Goal: Check status: Check status

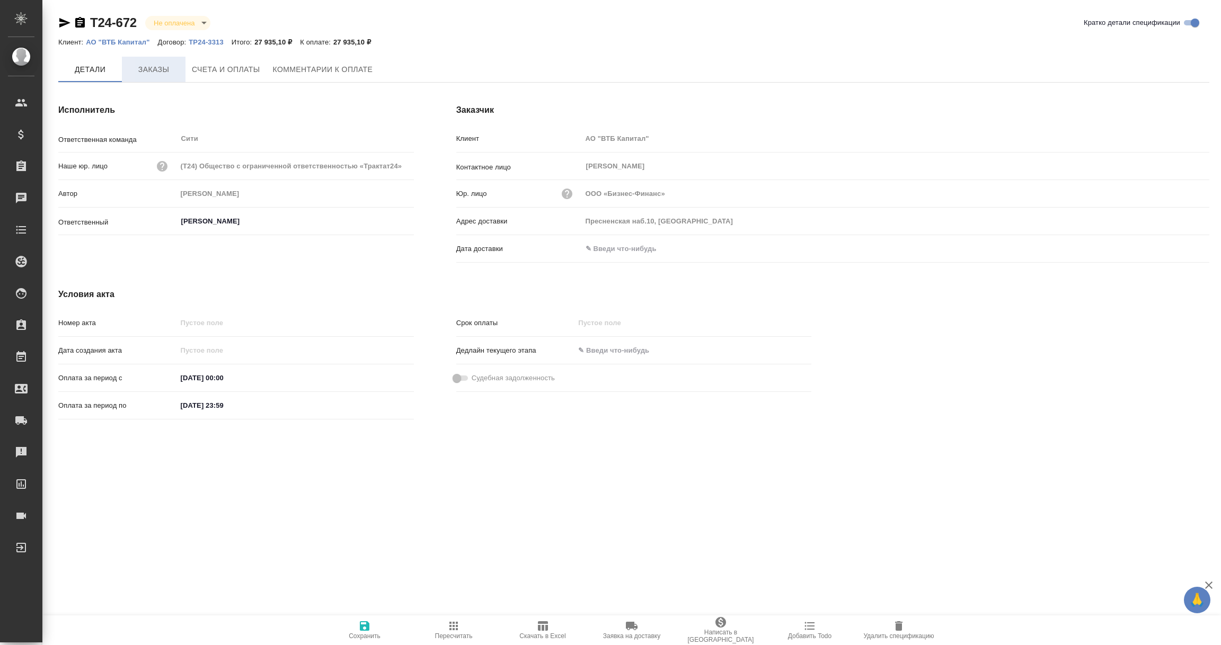
click at [155, 68] on span "Заказы" at bounding box center [153, 69] width 51 height 13
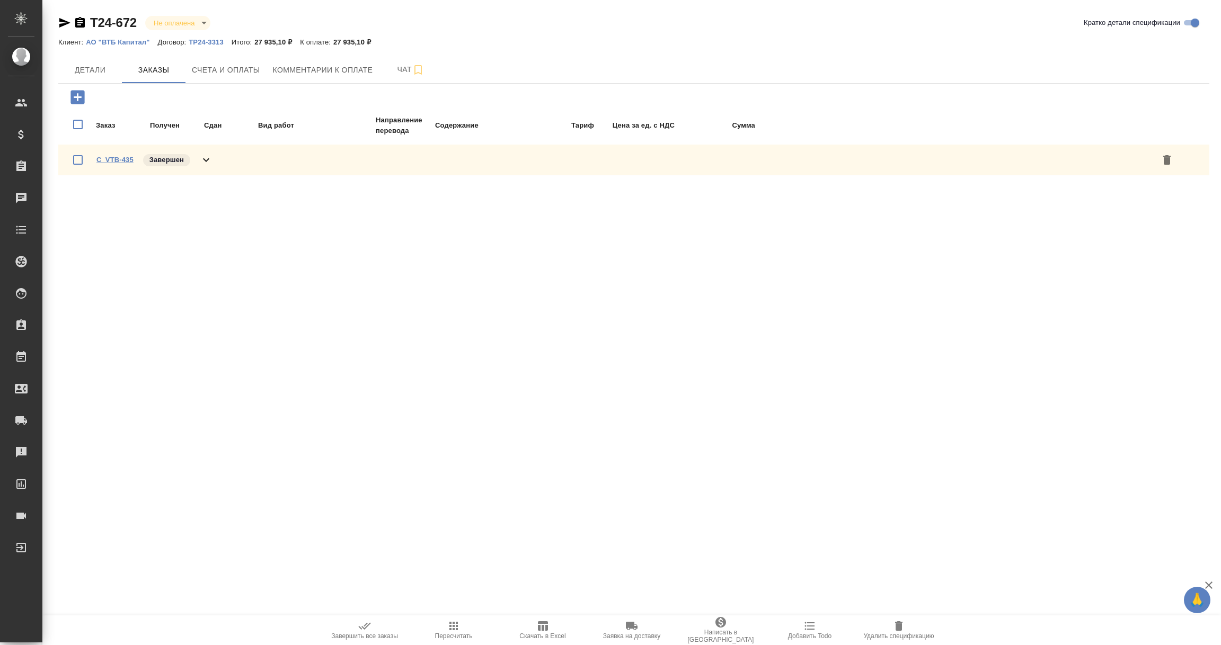
click at [126, 158] on link "C_VTB-435" at bounding box center [114, 160] width 37 height 8
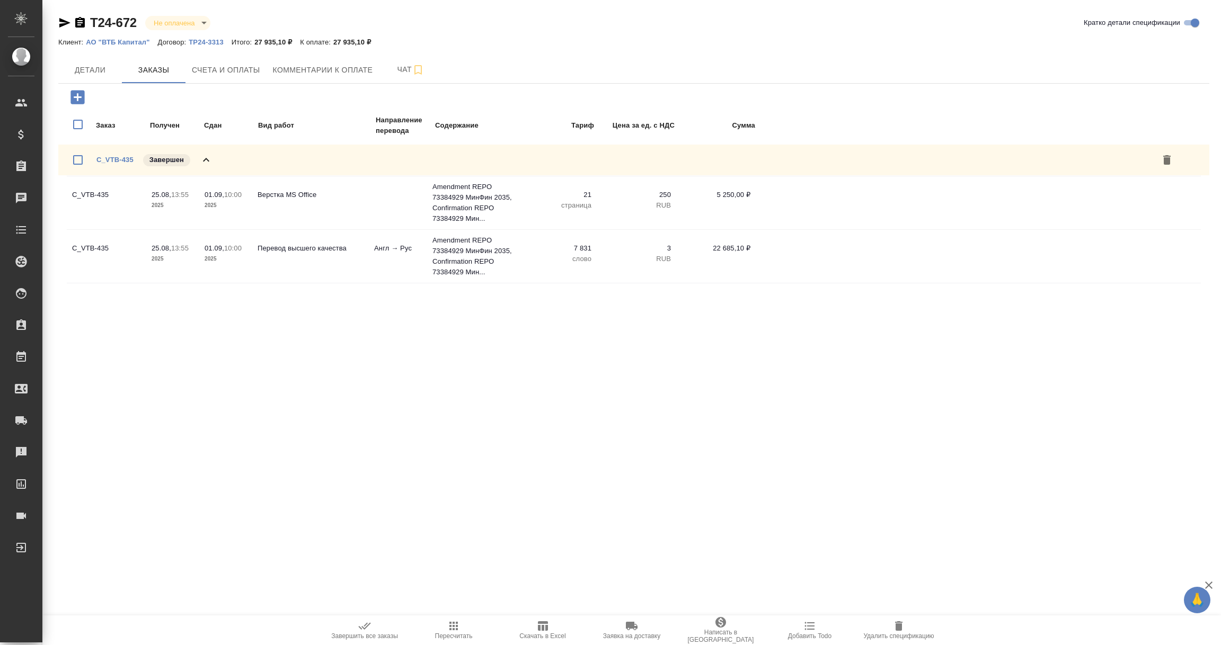
click at [209, 38] on p "ТР24-3313" at bounding box center [210, 42] width 43 height 8
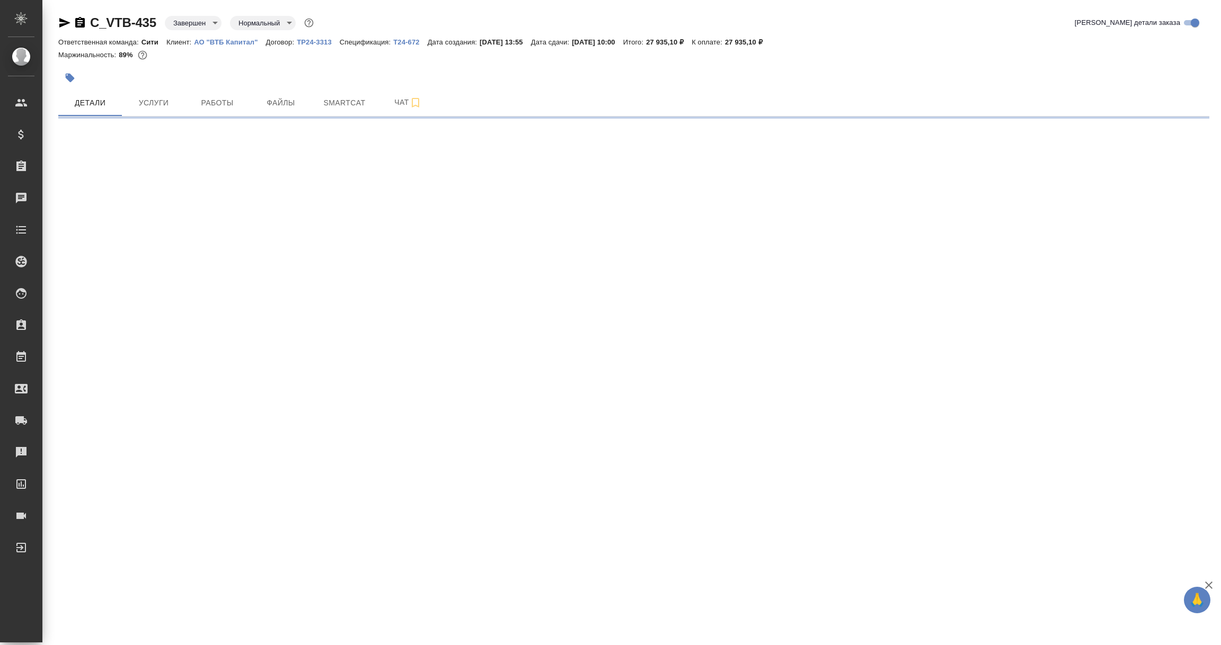
select select "RU"
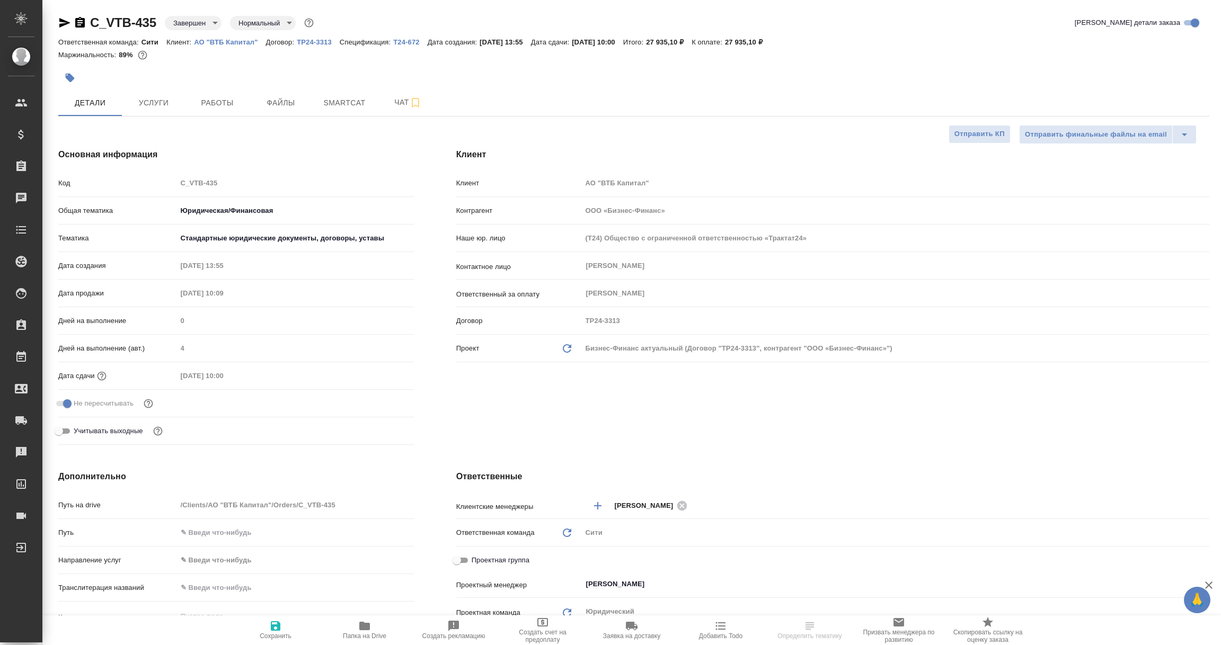
type textarea "x"
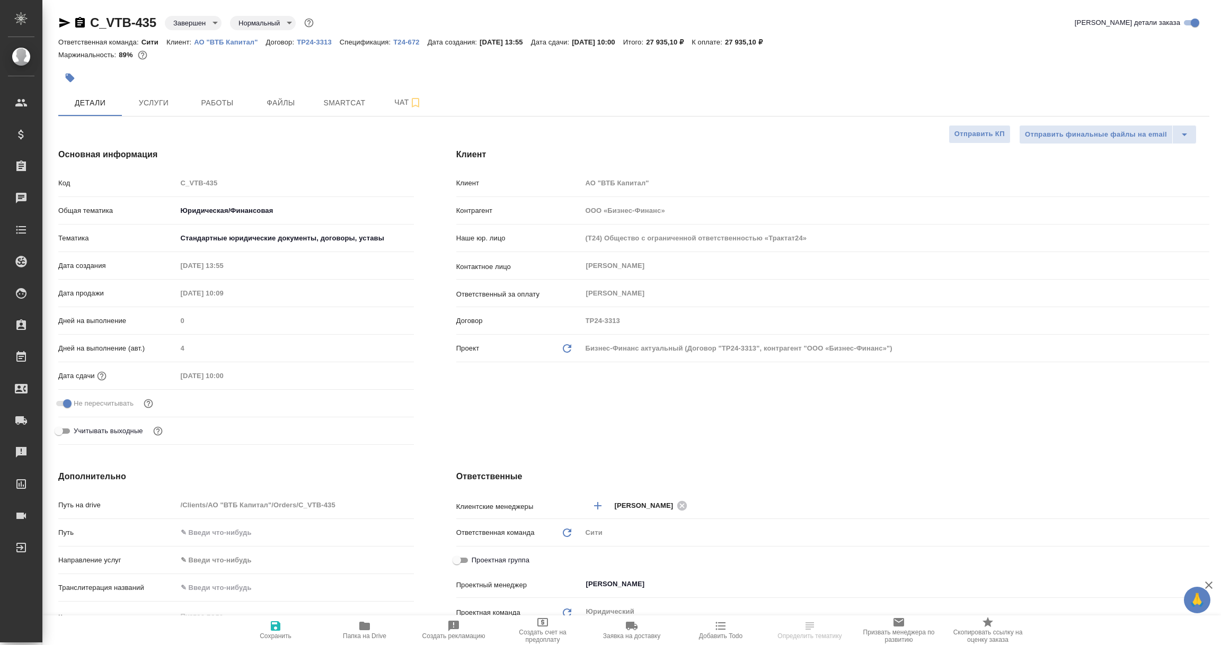
type textarea "x"
select select "RU"
type textarea "x"
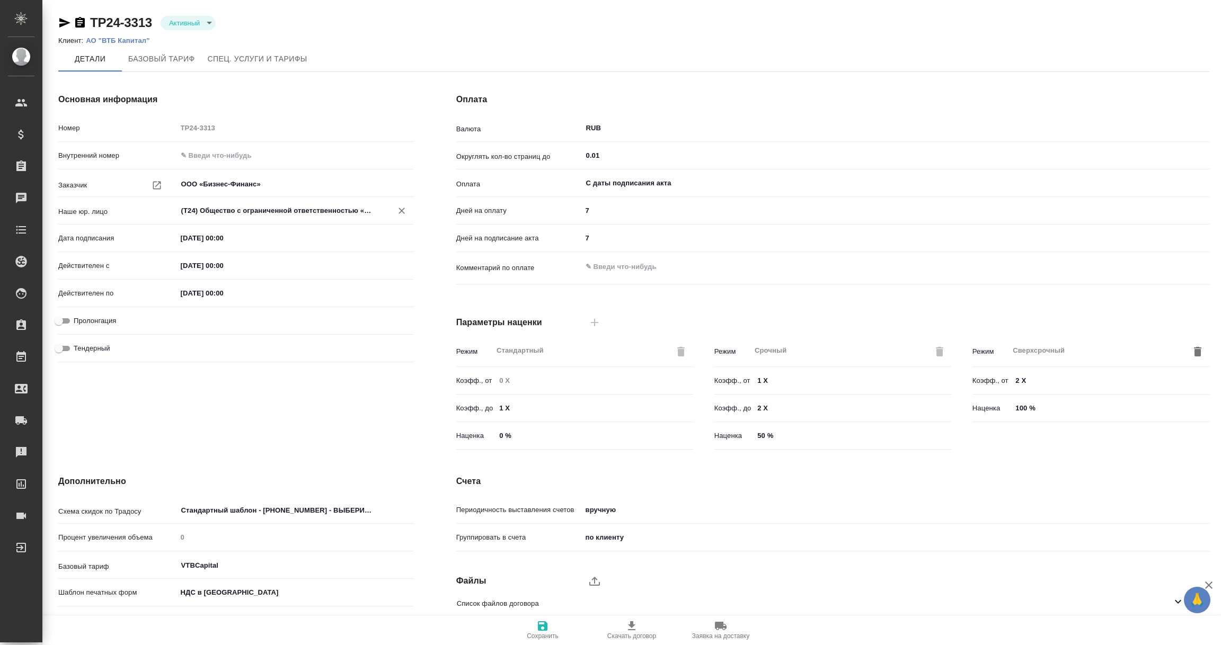
click at [365, 210] on input "(T24) Общество с ограниченной ответственностью «Трактат24»" at bounding box center [277, 211] width 195 height 13
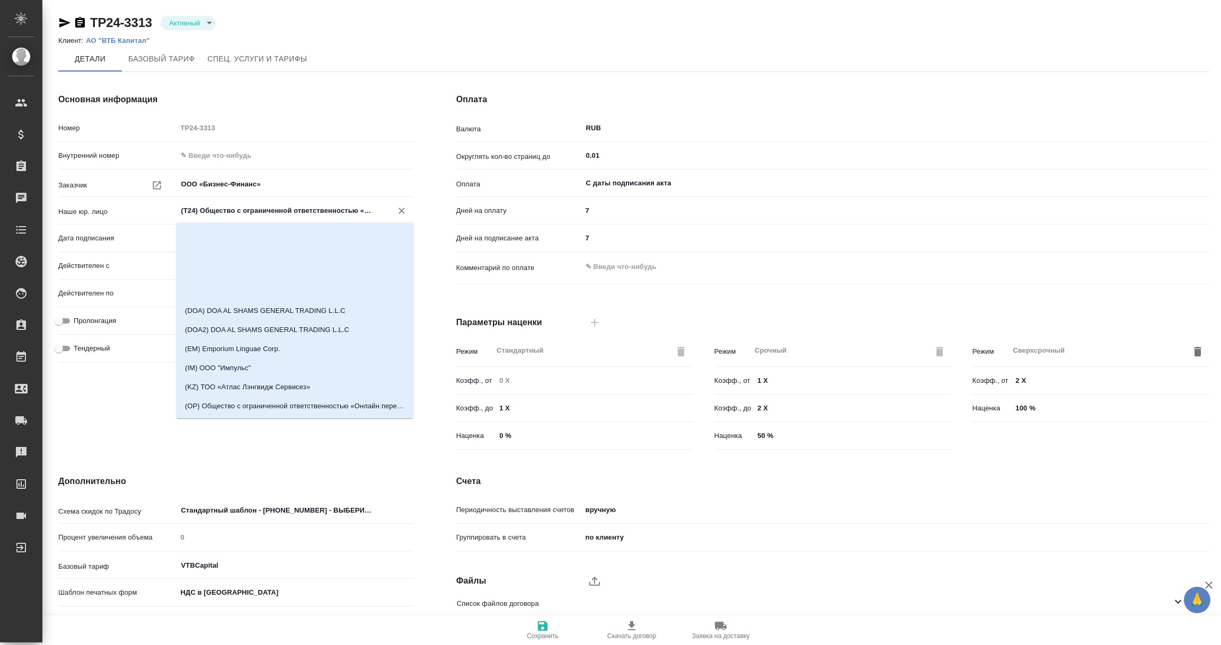
scroll to position [112, 0]
